Goal: Check status: Check status

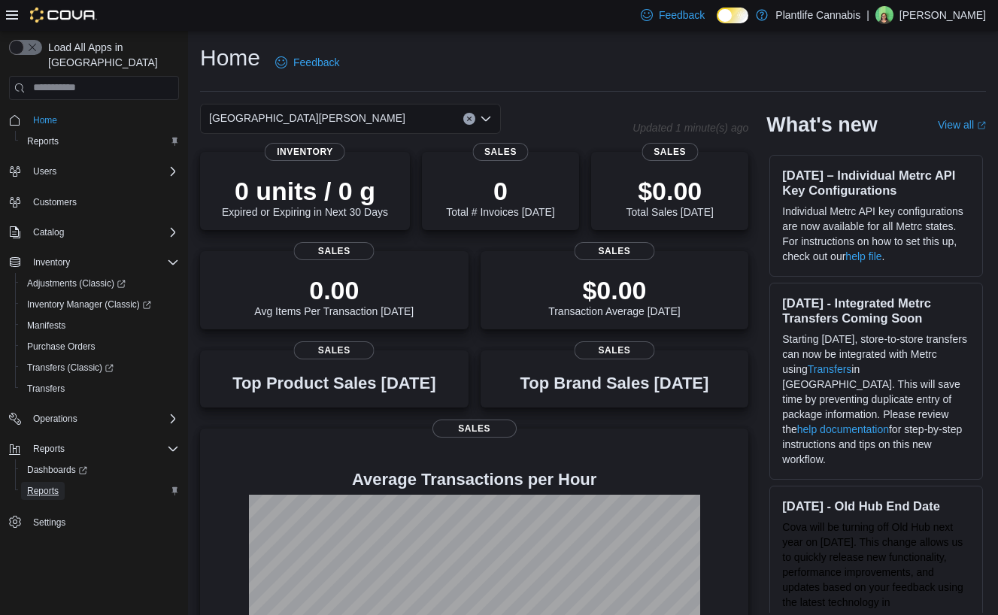
click at [50, 485] on span "Reports" at bounding box center [43, 491] width 32 height 12
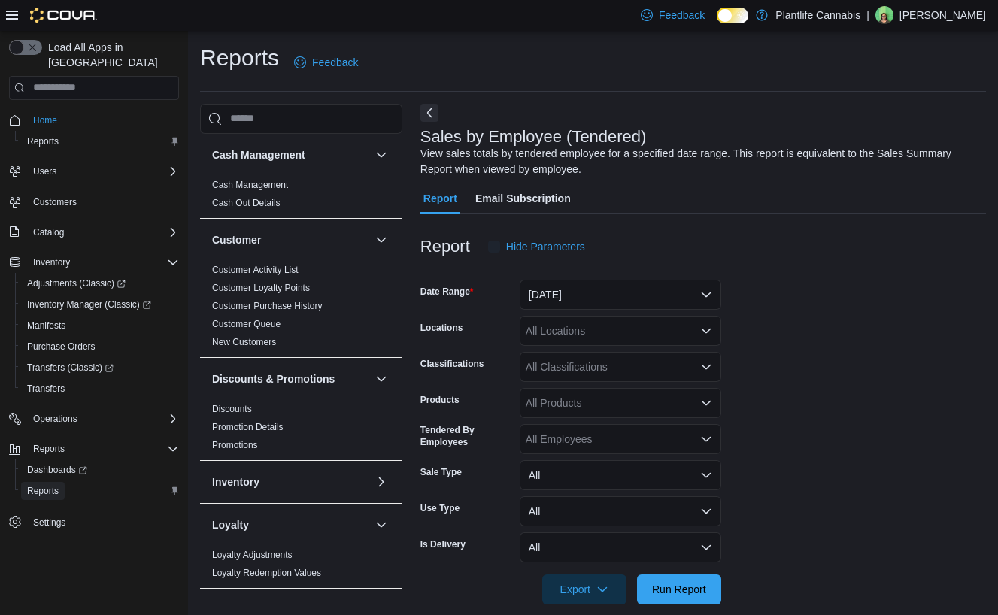
scroll to position [20, 0]
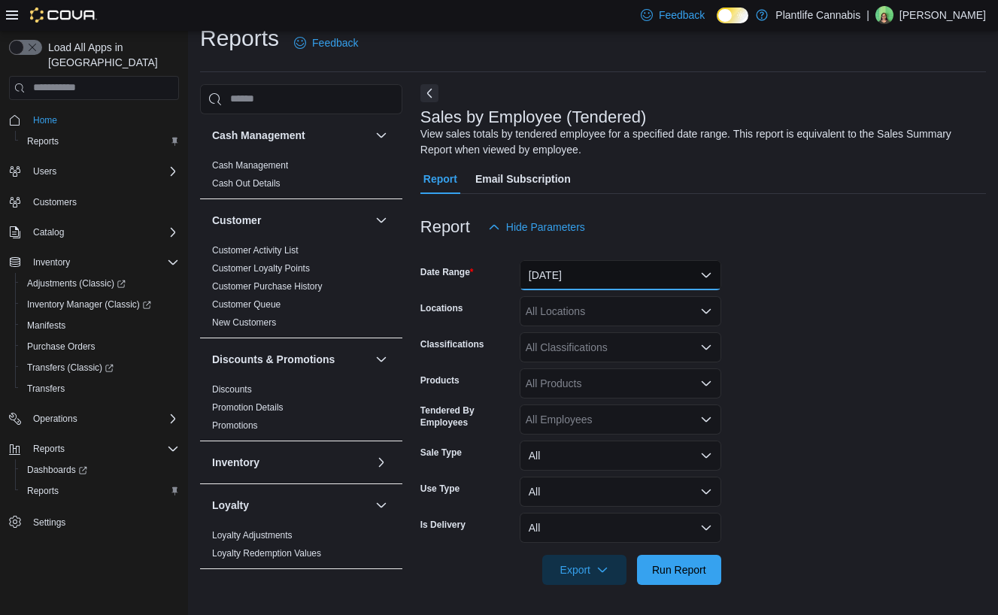
click at [572, 279] on button "[DATE]" at bounding box center [621, 275] width 202 height 30
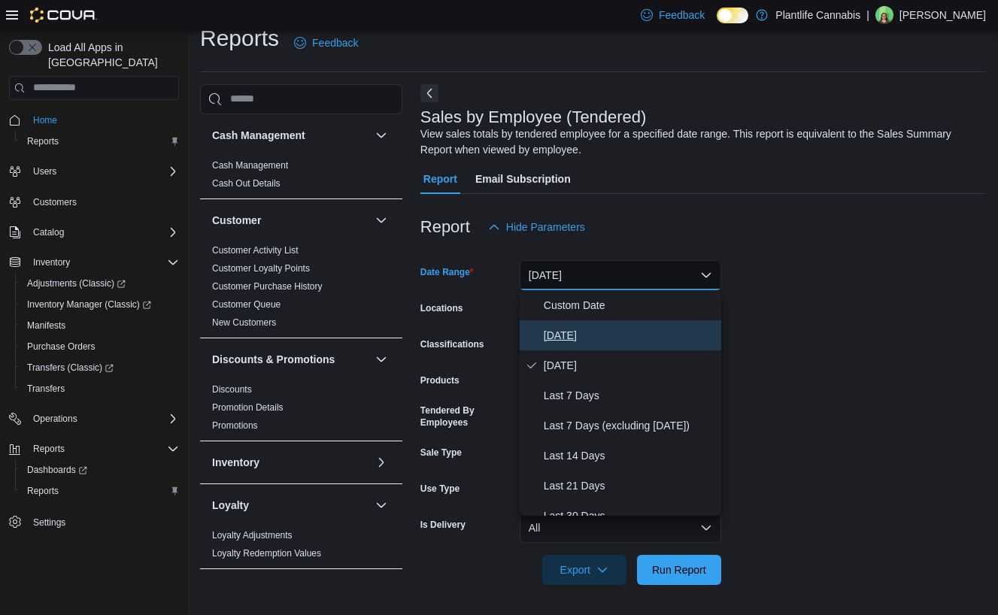
click at [550, 341] on span "[DATE]" at bounding box center [629, 335] width 171 height 18
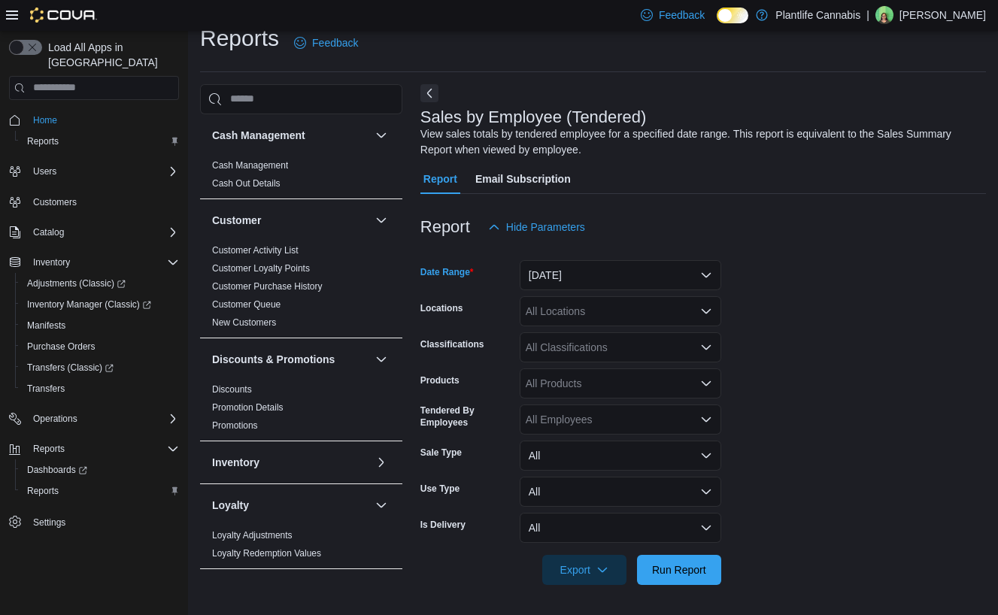
click at [574, 305] on div "All Locations" at bounding box center [621, 311] width 202 height 30
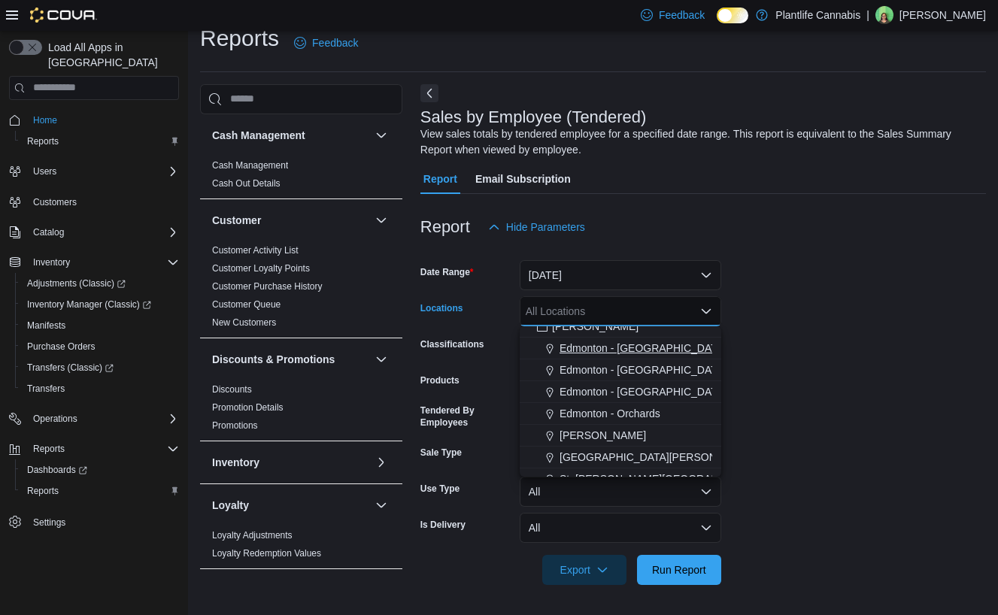
scroll to position [72, 0]
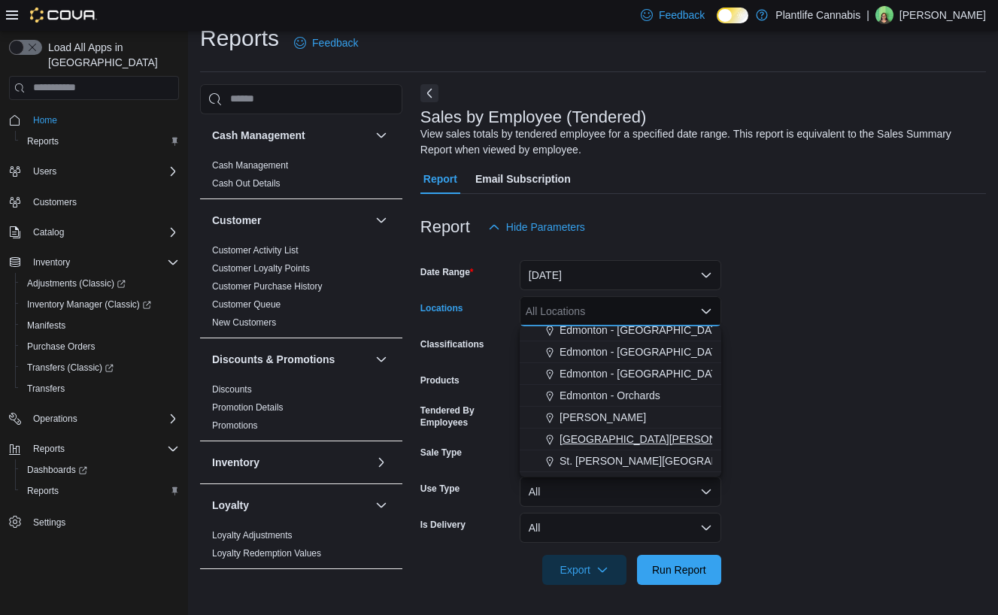
click at [630, 446] on span "[GEOGRAPHIC_DATA][PERSON_NAME]" at bounding box center [657, 439] width 196 height 15
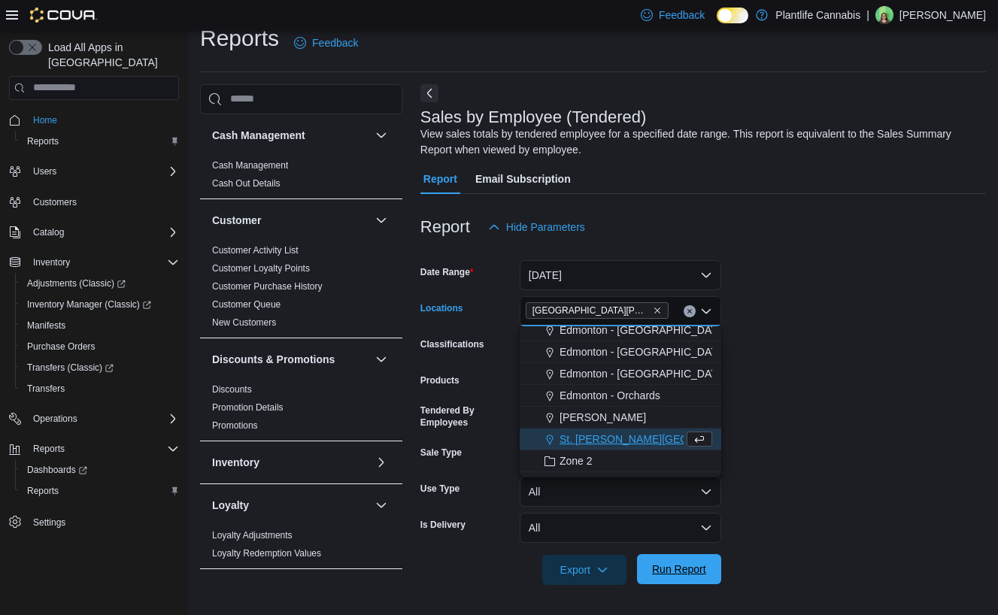
click at [683, 568] on span "Run Report" at bounding box center [679, 569] width 54 height 15
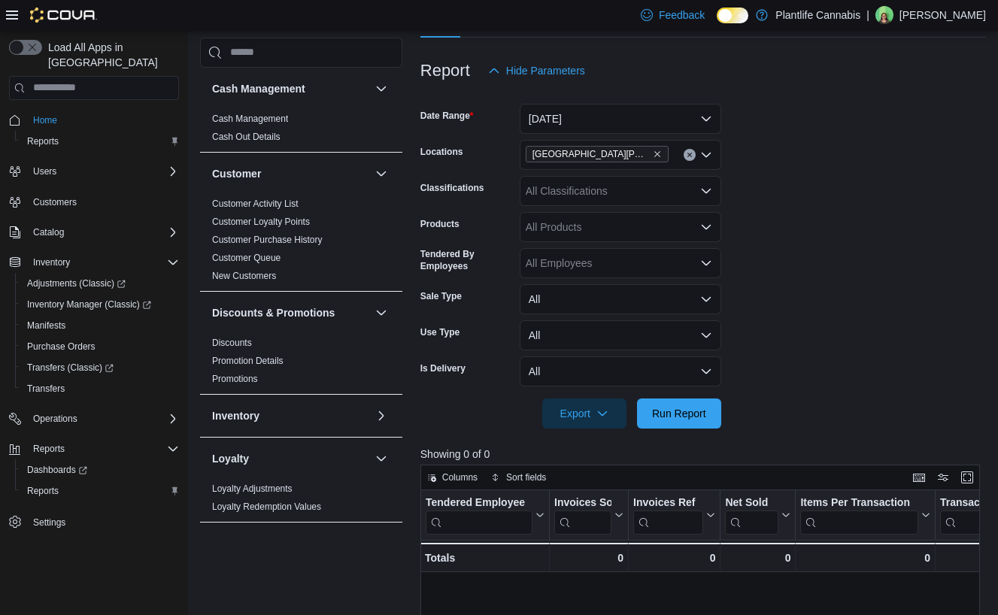
scroll to position [147, 0]
